Goal: Task Accomplishment & Management: Manage account settings

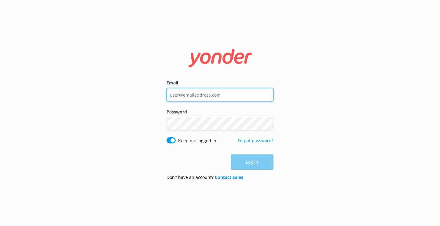
click at [212, 94] on input "Email" at bounding box center [219, 95] width 107 height 14
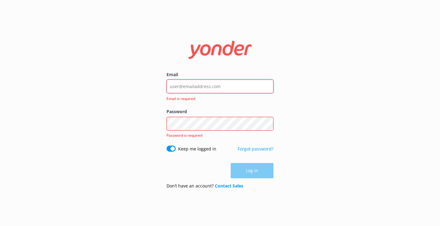
type input "[EMAIL_ADDRESS][DOMAIN_NAME]"
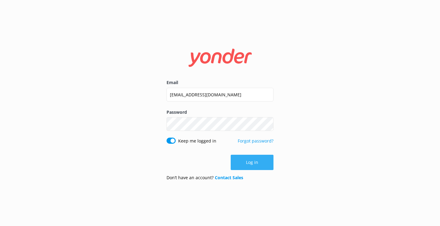
click at [258, 163] on button "Log in" at bounding box center [252, 162] width 43 height 15
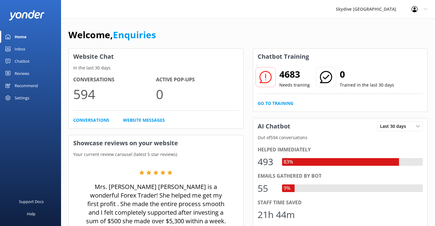
click at [29, 49] on link "Inbox" at bounding box center [30, 49] width 61 height 12
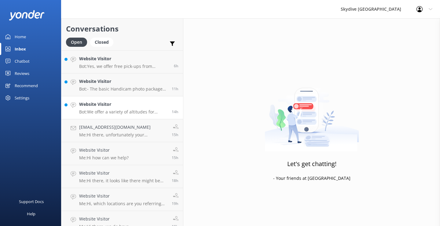
drag, startPoint x: 122, startPoint y: 107, endPoint x: 125, endPoint y: 109, distance: 3.4
click at [122, 107] on h4 "Website Visitor" at bounding box center [123, 104] width 88 height 7
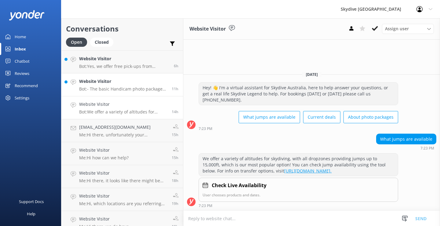
click at [91, 85] on h4 "Website Visitor" at bounding box center [123, 81] width 88 height 7
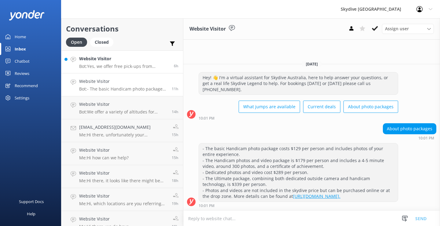
click at [114, 62] on div "Website Visitor Bot: Yes, we offer free pick-ups from popular local spots in an…" at bounding box center [124, 61] width 90 height 13
